Goal: Navigation & Orientation: Find specific page/section

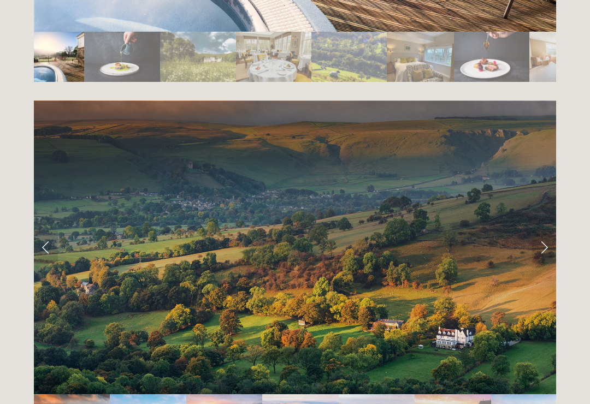
scroll to position [2091, 0]
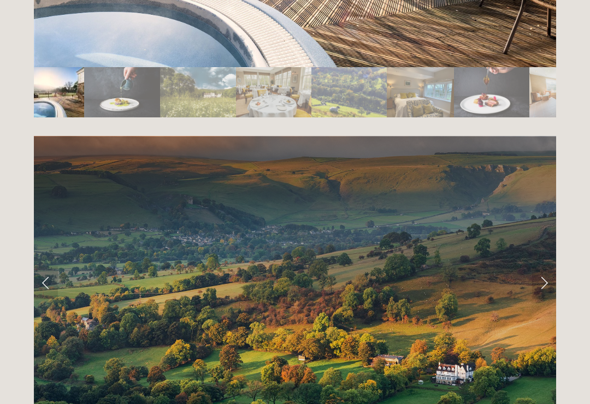
click at [546, 266] on link "Next Slide" at bounding box center [544, 282] width 24 height 33
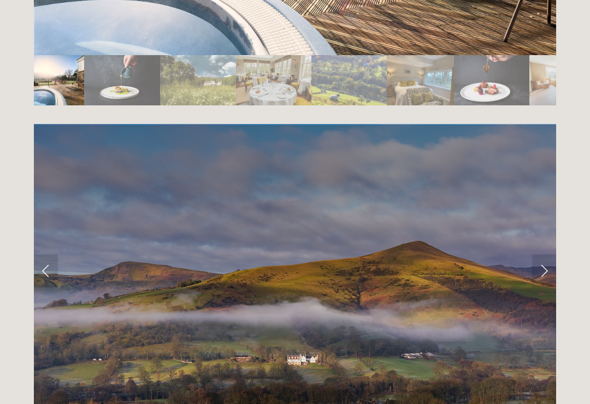
scroll to position [2102, 0]
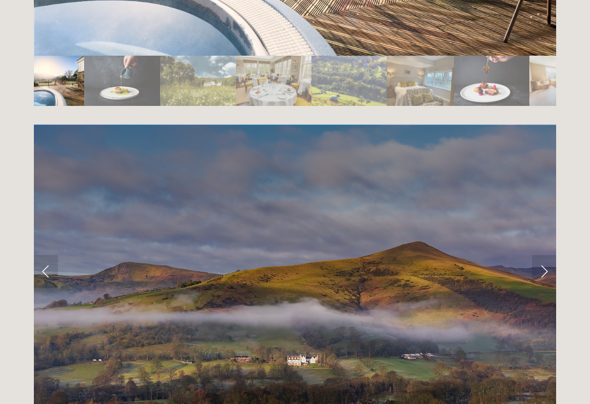
click at [544, 255] on link "Next Slide" at bounding box center [544, 271] width 24 height 33
click at [539, 255] on link "Next Slide" at bounding box center [544, 271] width 24 height 33
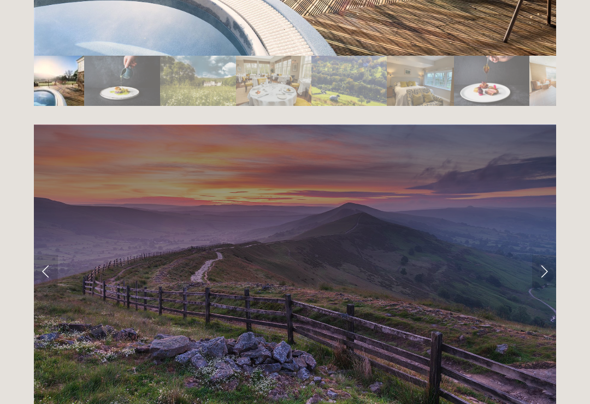
click at [540, 255] on link "Next Slide" at bounding box center [544, 271] width 24 height 33
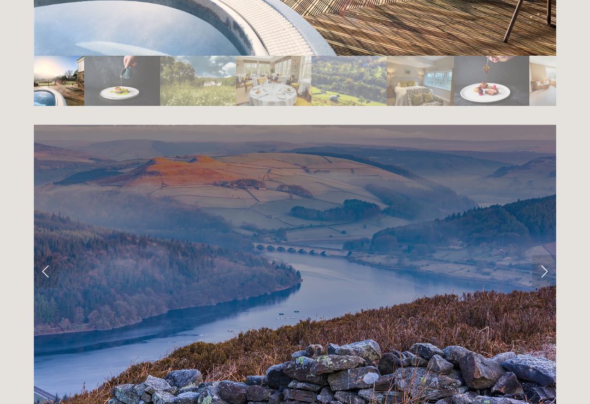
click at [543, 255] on link "Next Slide" at bounding box center [544, 271] width 24 height 33
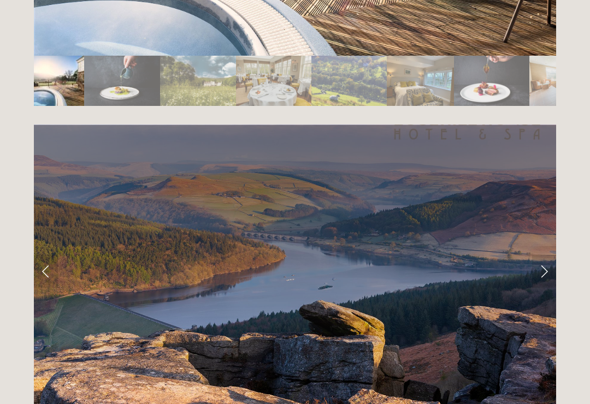
click at [544, 255] on link "Next Slide" at bounding box center [544, 271] width 24 height 33
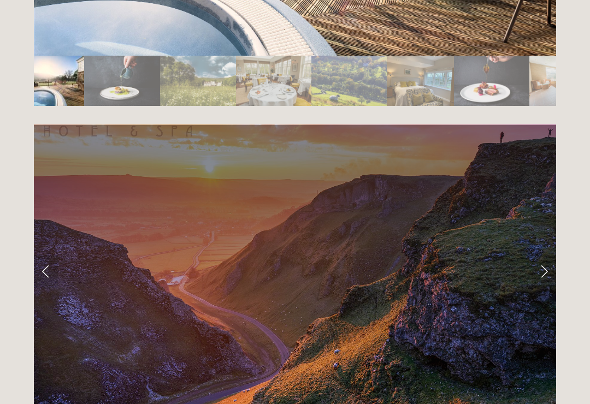
click at [555, 255] on link "Next Slide" at bounding box center [544, 271] width 24 height 33
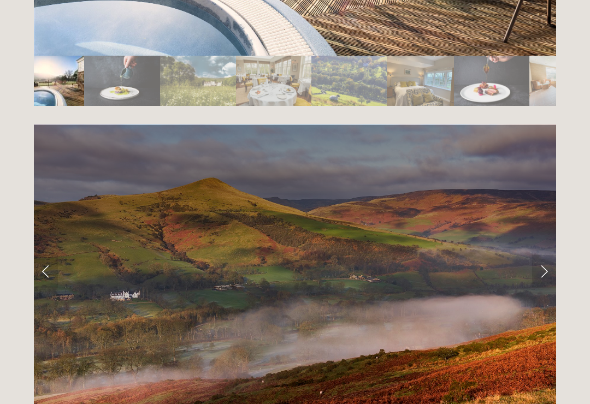
click at [555, 255] on link "Next Slide" at bounding box center [544, 271] width 24 height 33
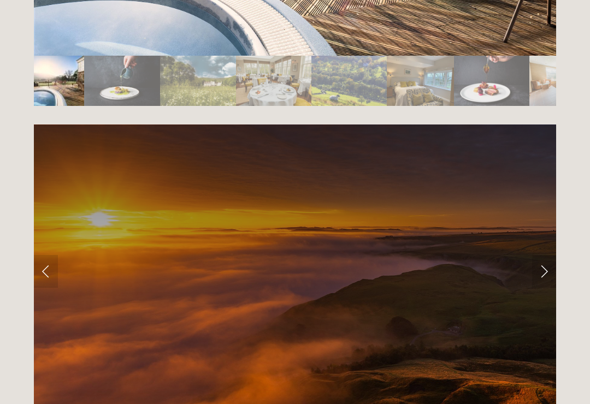
click at [554, 255] on link "Next Slide" at bounding box center [544, 271] width 24 height 33
click at [540, 255] on link "Next Slide" at bounding box center [544, 271] width 24 height 33
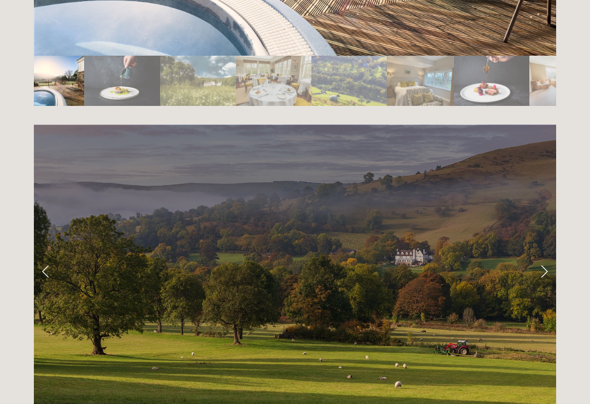
click at [543, 255] on link "Next Slide" at bounding box center [544, 271] width 24 height 33
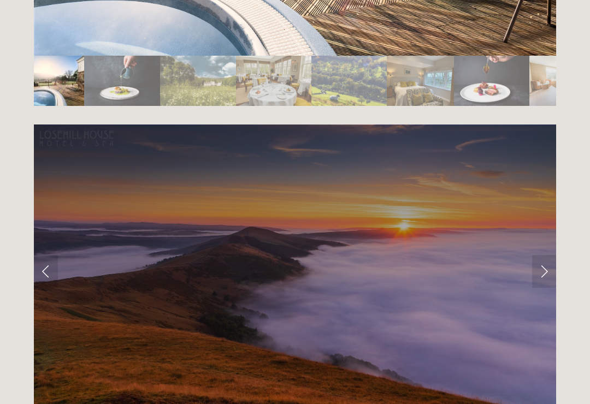
click at [546, 255] on link "Next Slide" at bounding box center [544, 271] width 24 height 33
click at [544, 255] on link "Next Slide" at bounding box center [544, 271] width 24 height 33
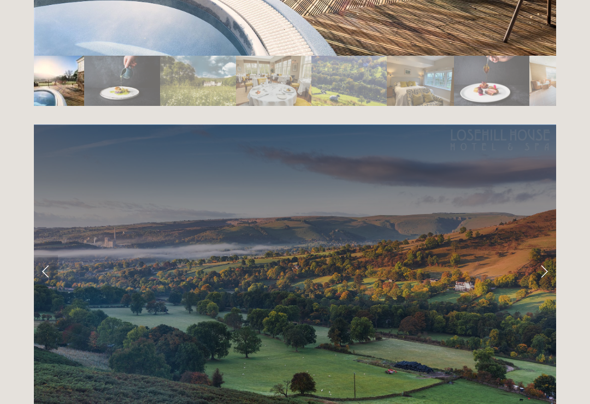
click at [543, 255] on link "Next Slide" at bounding box center [544, 271] width 24 height 33
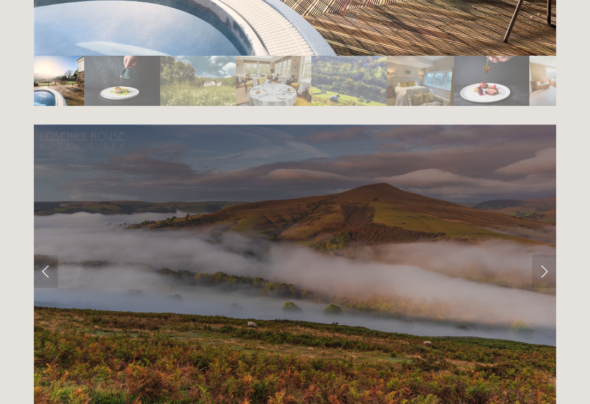
click at [542, 255] on link "Next Slide" at bounding box center [544, 271] width 24 height 33
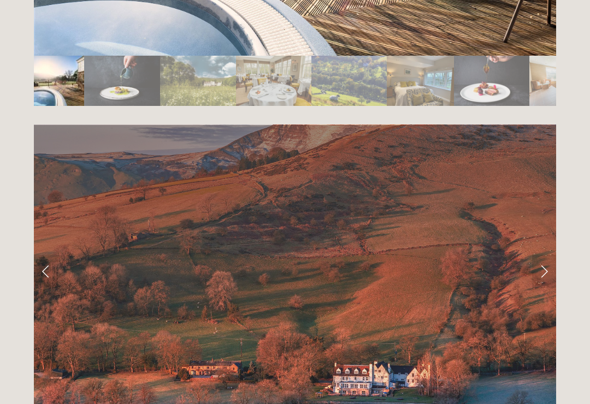
click at [539, 255] on link "Next Slide" at bounding box center [544, 271] width 24 height 33
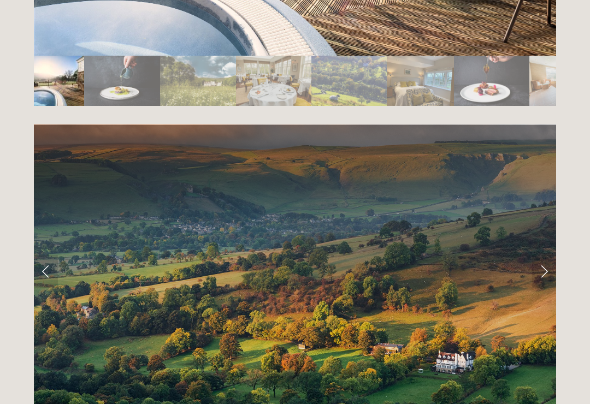
click at [543, 255] on link "Next Slide" at bounding box center [544, 271] width 24 height 33
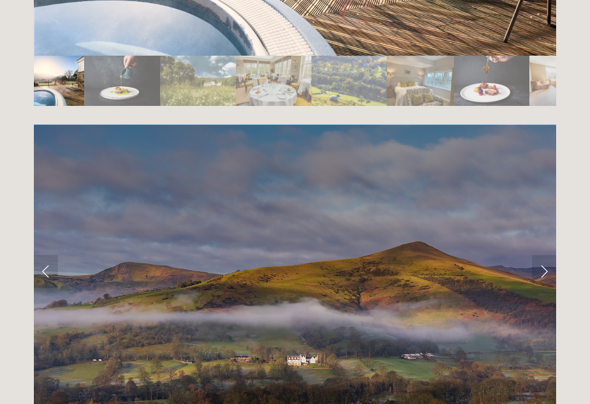
click at [543, 255] on link "Next Slide" at bounding box center [544, 271] width 24 height 33
click at [548, 255] on link "Next Slide" at bounding box center [544, 271] width 24 height 33
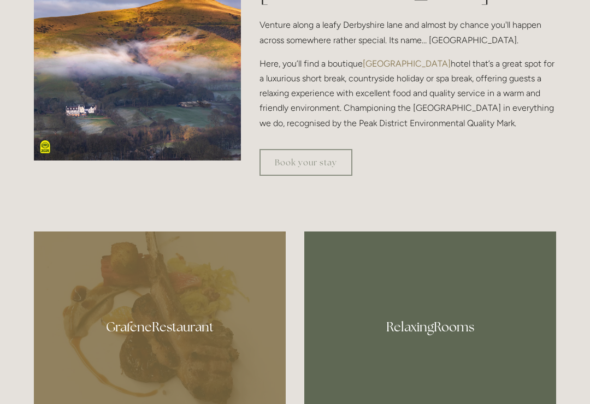
scroll to position [0, 0]
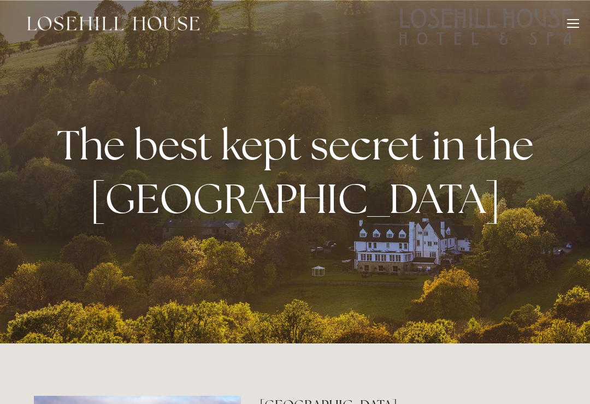
click at [571, 21] on div at bounding box center [573, 25] width 12 height 12
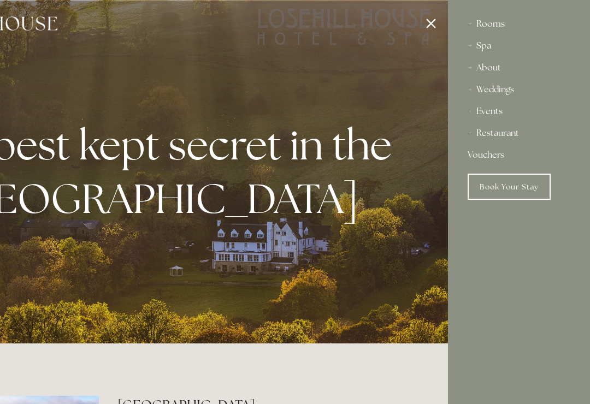
click at [515, 138] on div "Restaurant" at bounding box center [518, 133] width 103 height 22
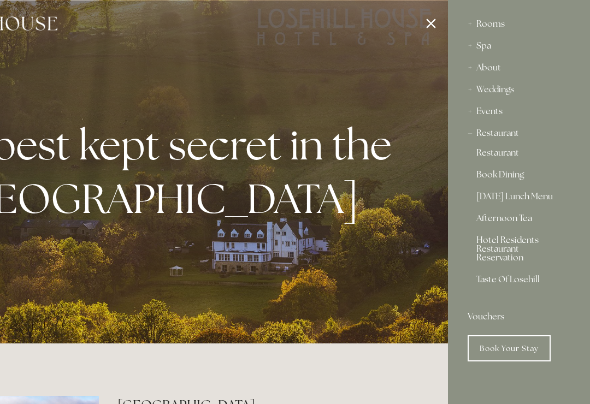
click at [536, 205] on link "[DATE] Lunch Menu" at bounding box center [518, 198] width 85 height 13
click at [485, 44] on div "Spa" at bounding box center [518, 46] width 103 height 22
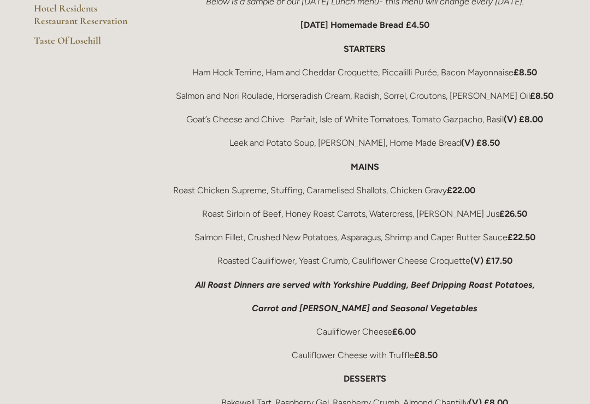
scroll to position [312, 0]
